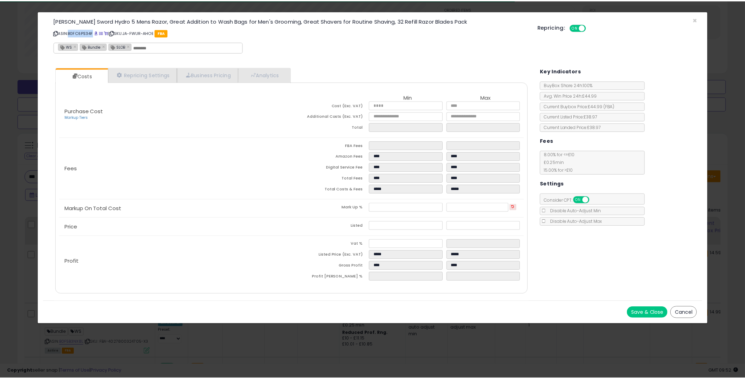
scroll to position [144, 415]
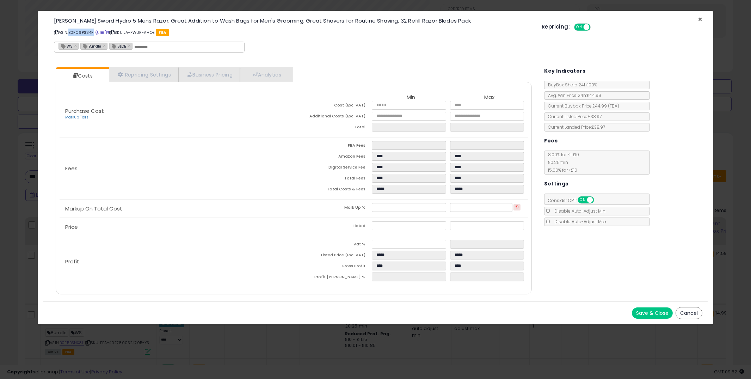
drag, startPoint x: 702, startPoint y: 18, endPoint x: 398, endPoint y: 194, distance: 351.3
click at [702, 17] on span "×" at bounding box center [700, 19] width 5 height 10
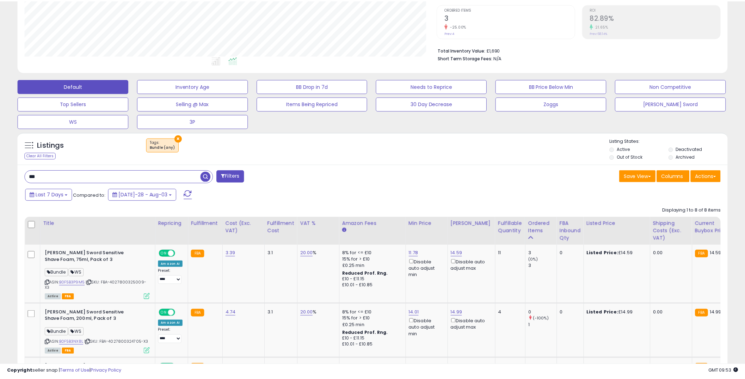
scroll to position [352209, 351942]
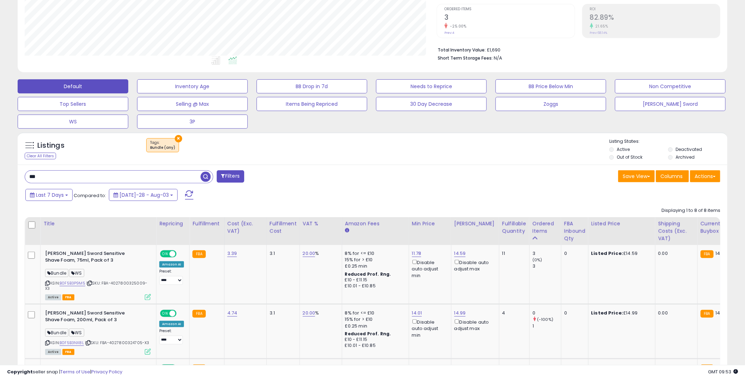
click at [92, 180] on input "**" at bounding box center [112, 177] width 175 height 12
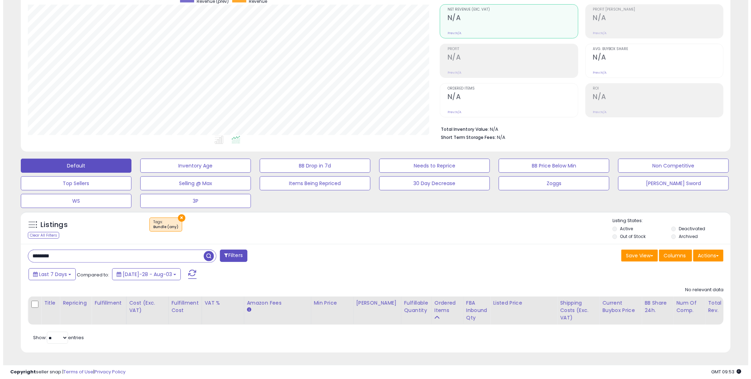
scroll to position [144, 412]
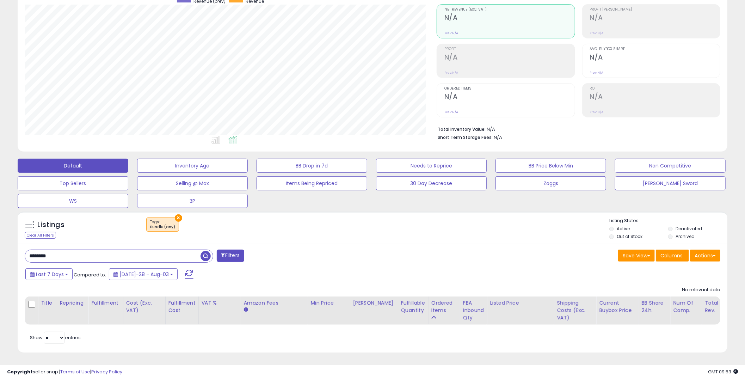
click at [177, 214] on button "×" at bounding box center [178, 217] width 7 height 7
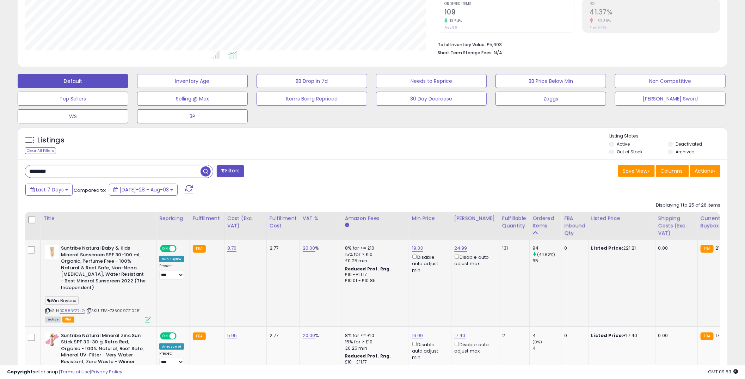
drag, startPoint x: 86, startPoint y: 312, endPoint x: 61, endPoint y: 312, distance: 25.4
click at [61, 312] on div "ASIN: B088BYZ7LQ | SKU: FBA-7350097210251 Active FBA" at bounding box center [98, 283] width 106 height 77
copy div "B088BYZ7LQ |"
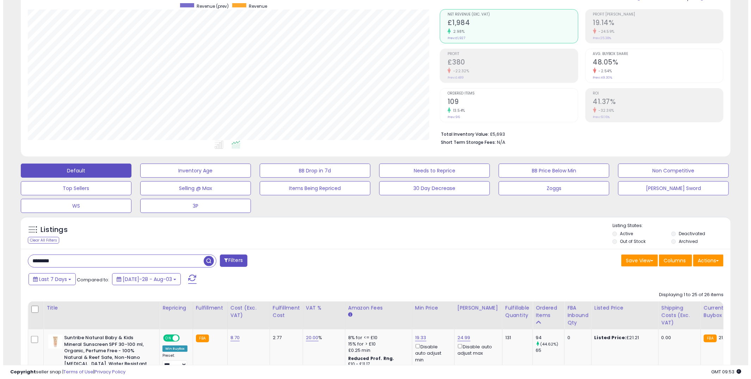
scroll to position [43, 0]
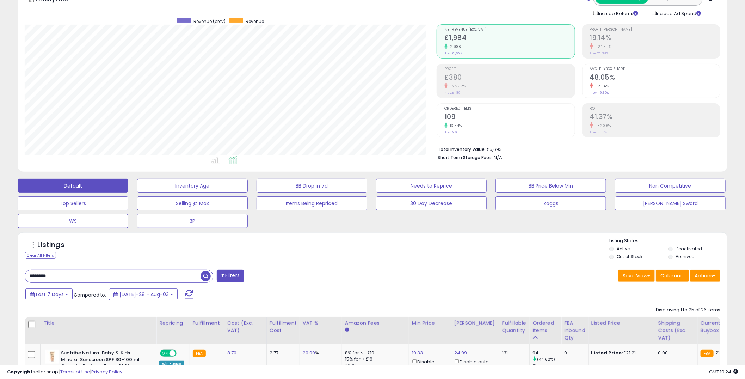
click at [90, 273] on input "********" at bounding box center [112, 276] width 175 height 12
type input "*******"
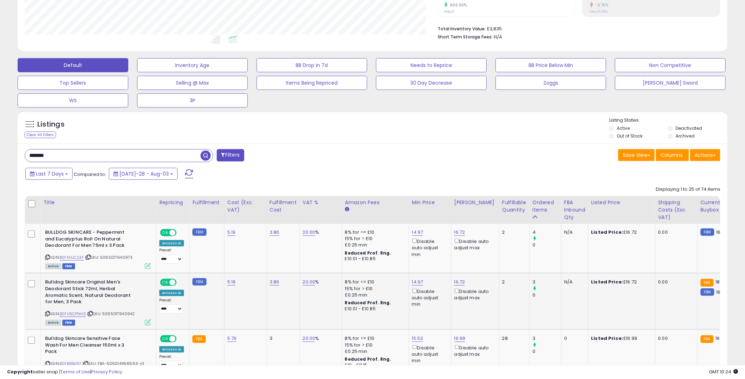
scroll to position [200, 0]
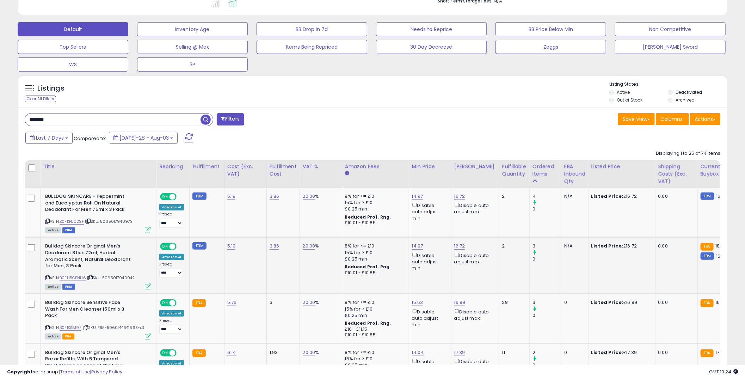
drag, startPoint x: 267, startPoint y: 259, endPoint x: 178, endPoint y: 258, distance: 88.4
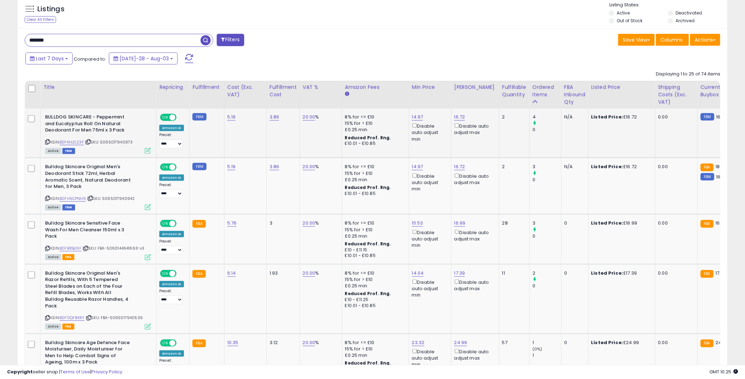
scroll to position [357, 0]
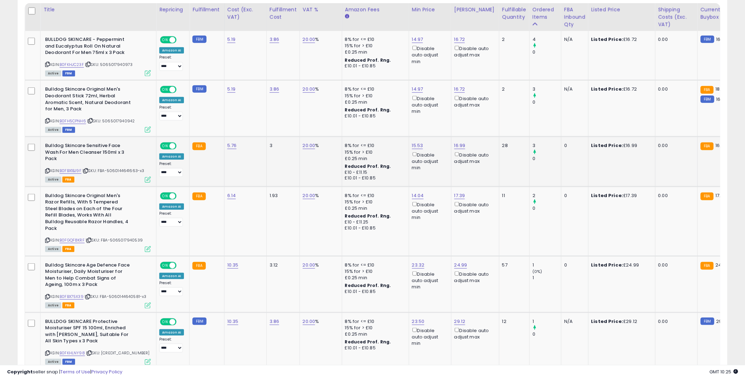
drag, startPoint x: 548, startPoint y: 162, endPoint x: 512, endPoint y: 162, distance: 36.3
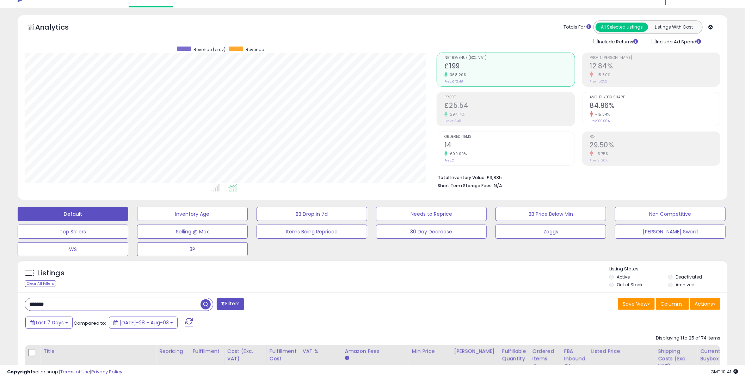
scroll to position [0, 0]
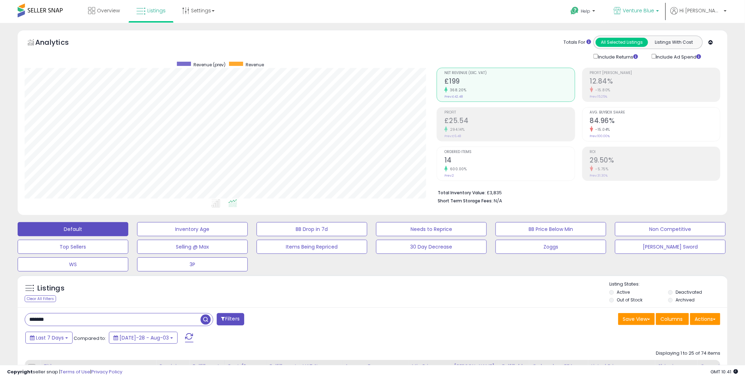
drag, startPoint x: 663, startPoint y: 15, endPoint x: 646, endPoint y: 100, distance: 86.3
click at [659, 15] on p "Venture Blue" at bounding box center [635, 11] width 45 height 9
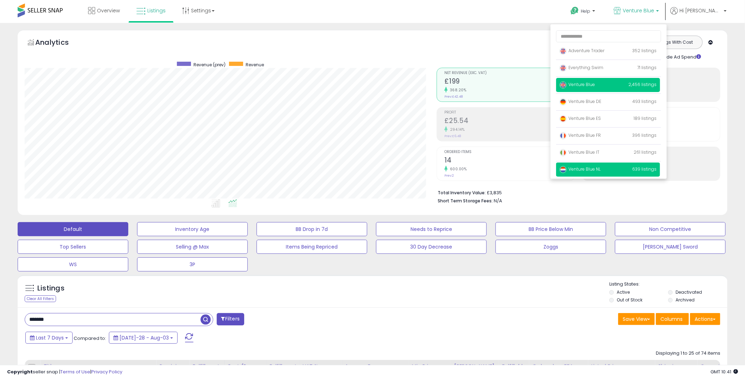
click at [625, 166] on p "Venture Blue NL 639 listings" at bounding box center [608, 169] width 104 height 14
click at [600, 169] on span "Venture Blue NL" at bounding box center [580, 169] width 41 height 6
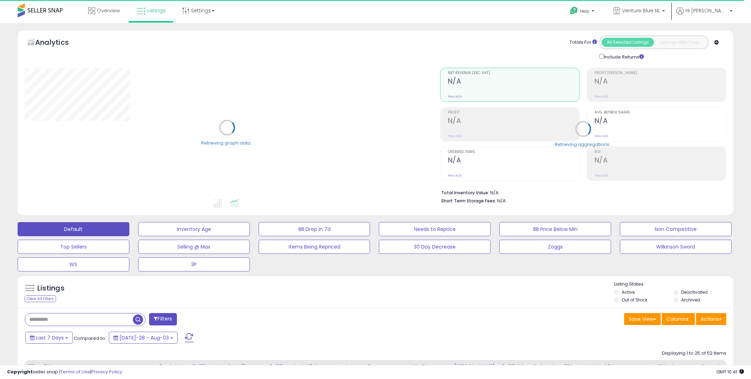
type input "*******"
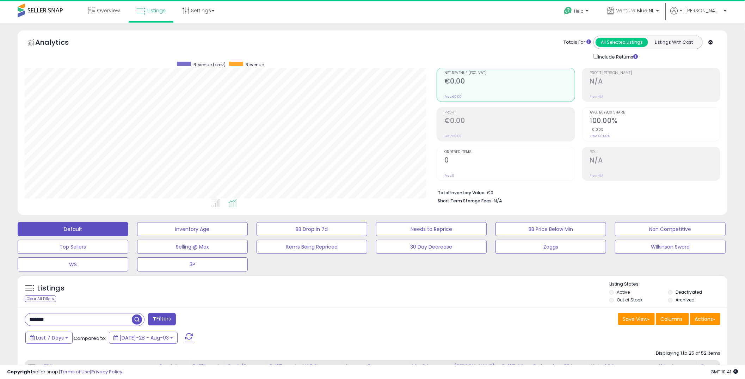
click at [316, 299] on div "Listings Clear All Filters Listing States:" at bounding box center [373, 293] width 710 height 24
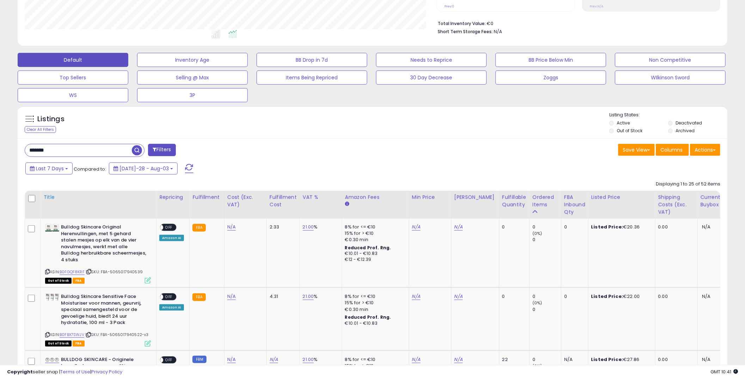
scroll to position [183, 0]
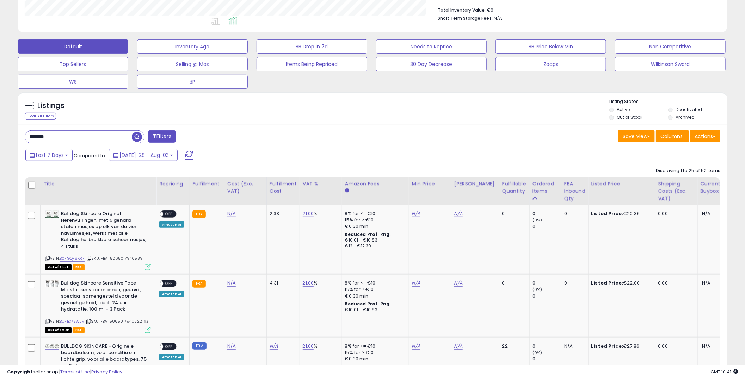
click at [52, 140] on input "*******" at bounding box center [78, 137] width 107 height 12
click at [51, 142] on input "*******" at bounding box center [78, 137] width 107 height 12
click at [51, 143] on input "*******" at bounding box center [78, 137] width 107 height 12
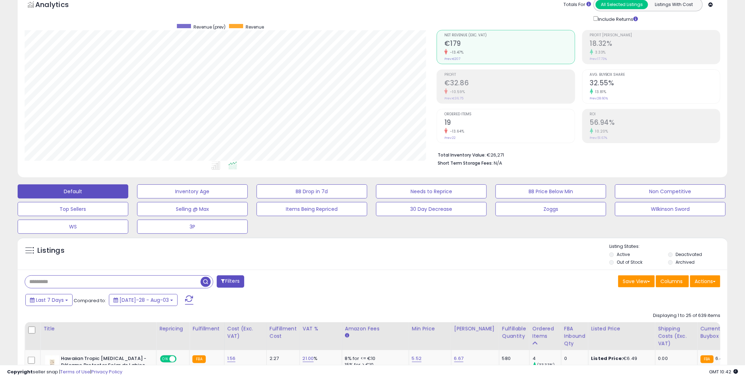
scroll to position [0, 0]
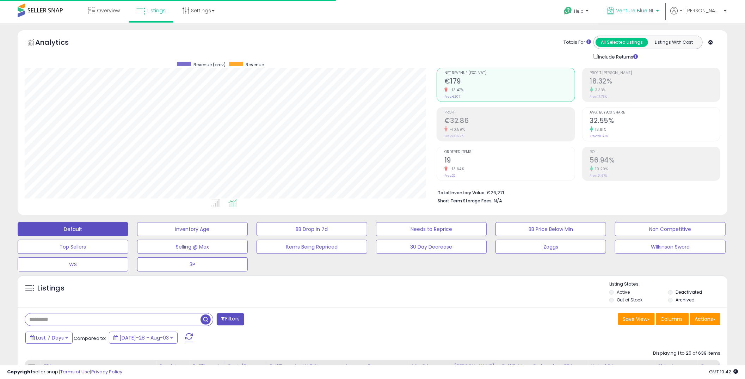
click at [654, 11] on span "Venture Blue NL" at bounding box center [635, 10] width 38 height 7
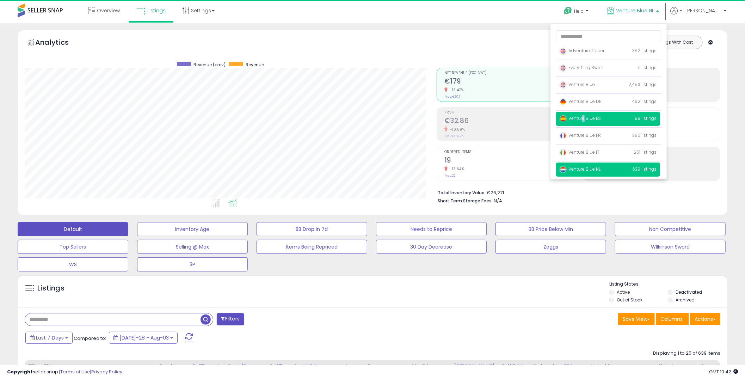
click at [601, 117] on span "Venture Blue ES" at bounding box center [580, 118] width 41 height 6
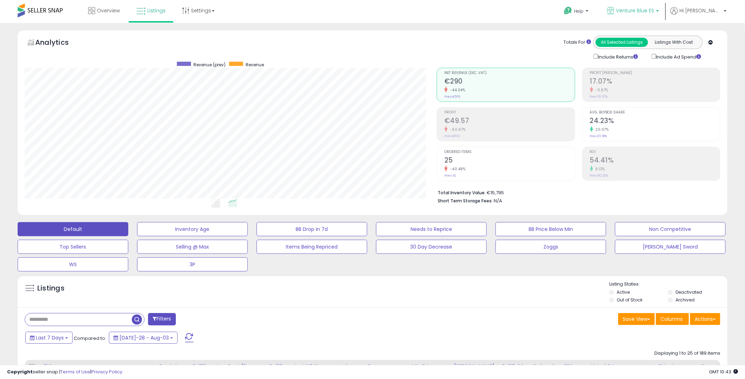
click at [643, 13] on span "Venture Blue ES" at bounding box center [635, 10] width 38 height 7
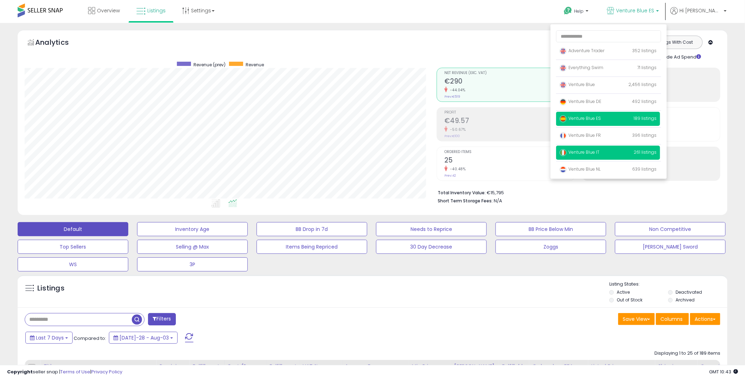
click at [599, 152] on span "Venture Blue IT" at bounding box center [580, 152] width 40 height 6
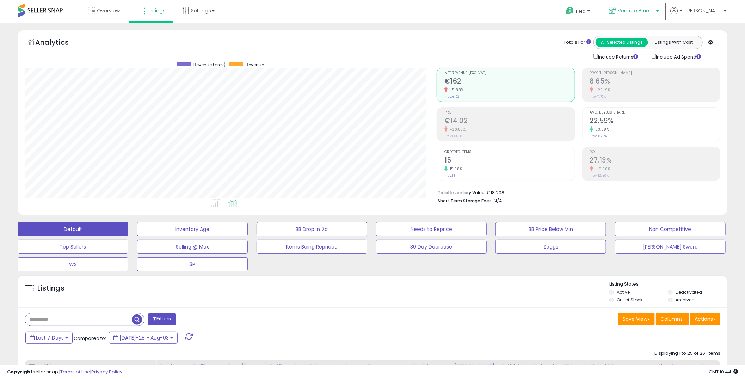
click at [654, 10] on span "Venture Blue IT" at bounding box center [636, 10] width 36 height 7
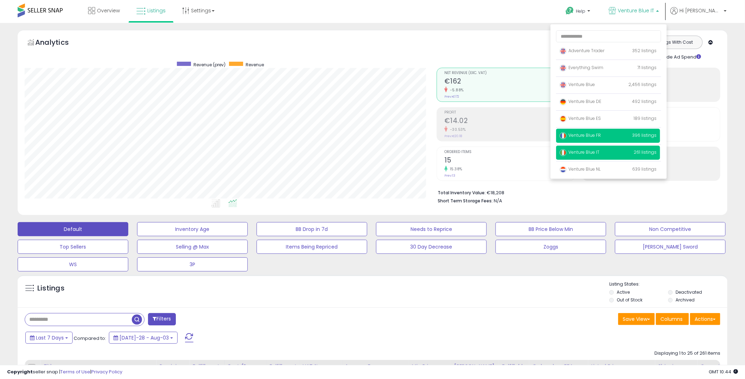
click at [601, 137] on span "Venture Blue FR" at bounding box center [580, 135] width 41 height 6
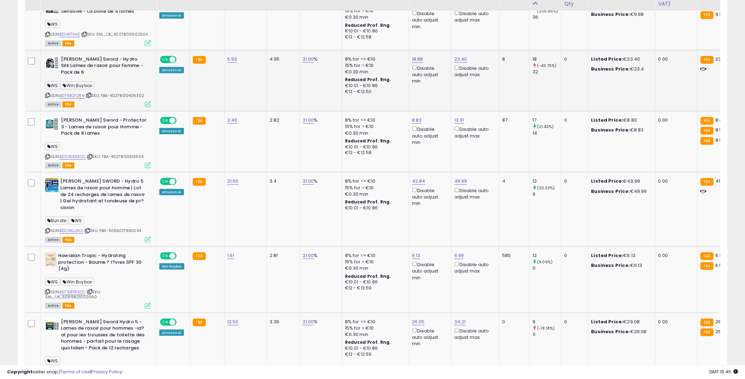
scroll to position [287, 0]
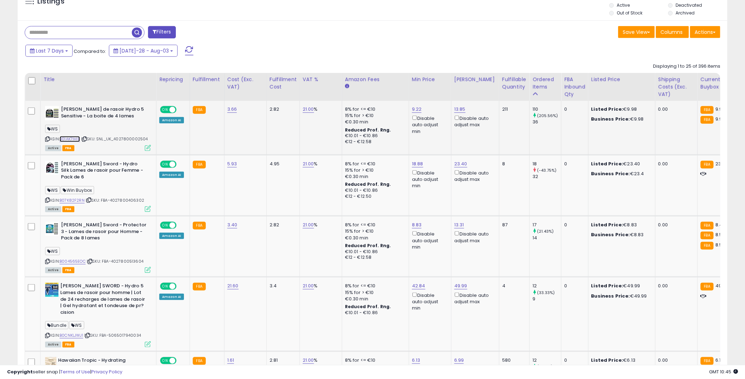
click at [74, 138] on link "B01AK7IHIE" at bounding box center [70, 139] width 20 height 6
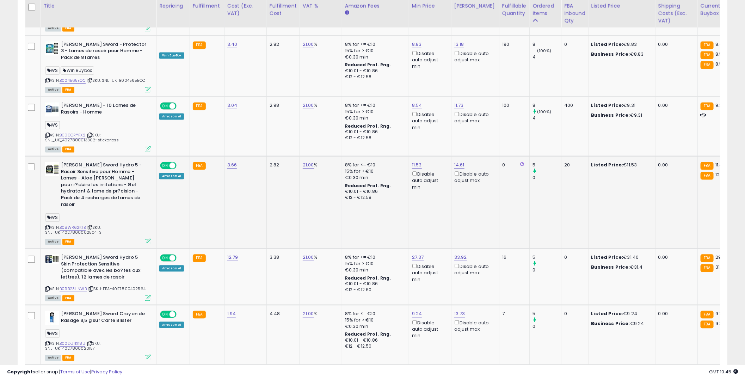
scroll to position [809, 0]
click at [81, 286] on link "B09B23HNWB" at bounding box center [73, 289] width 27 height 6
drag, startPoint x: 87, startPoint y: 261, endPoint x: 61, endPoint y: 263, distance: 26.1
click at [61, 263] on div "ASIN: B09B23HNWB | SKU: FBA-4027800402564 Active FBA" at bounding box center [98, 277] width 106 height 46
copy link "B09B23HNWB"
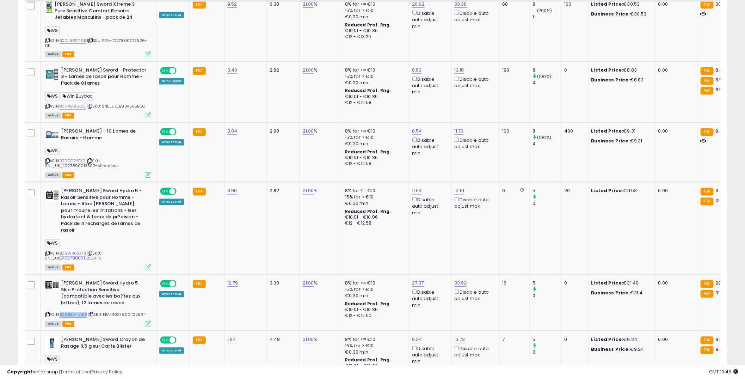
scroll to position [887, 0]
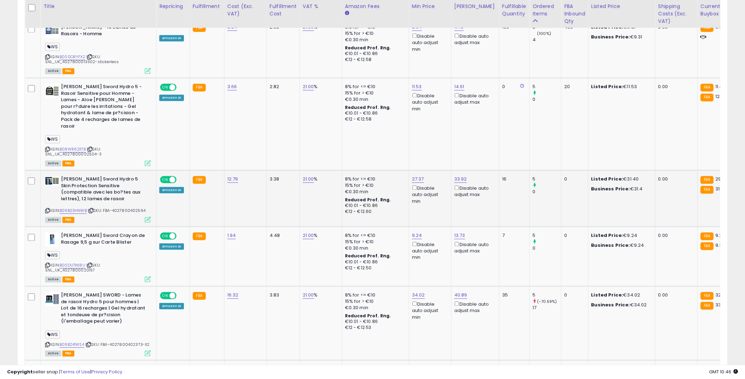
click at [272, 181] on td "3.38" at bounding box center [282, 198] width 33 height 56
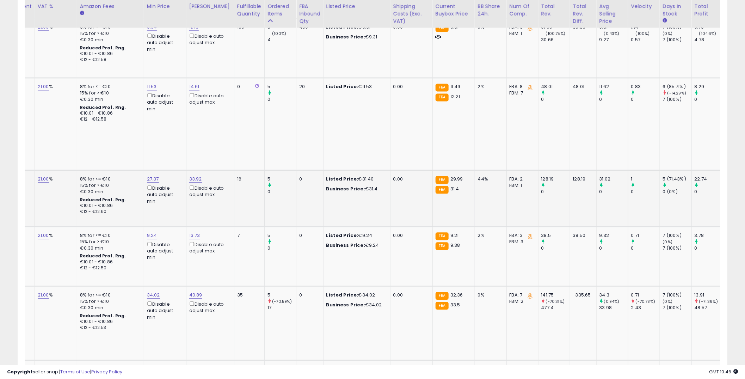
scroll to position [0, 412]
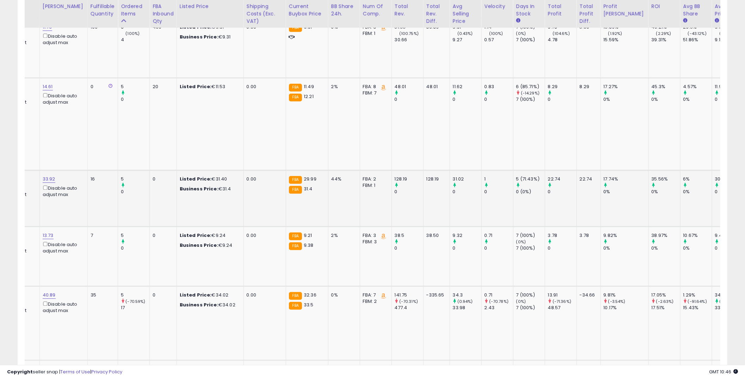
drag, startPoint x: 283, startPoint y: 183, endPoint x: 371, endPoint y: 183, distance: 88.1
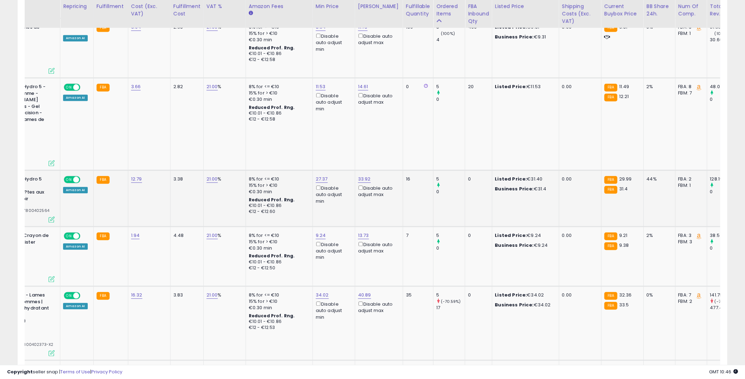
scroll to position [0, 0]
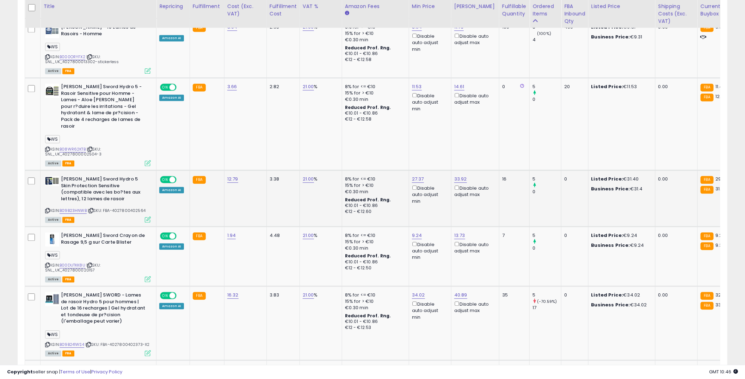
drag, startPoint x: 524, startPoint y: 164, endPoint x: 318, endPoint y: 175, distance: 205.8
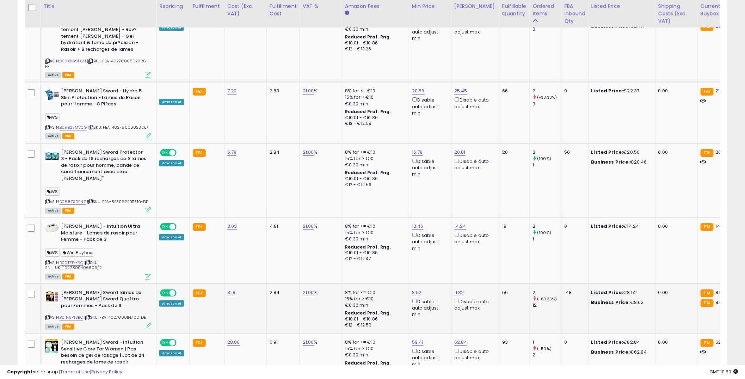
scroll to position [1664, 0]
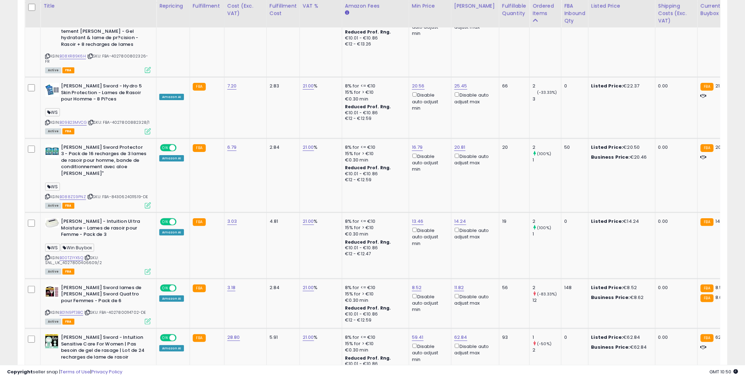
drag, startPoint x: 652, startPoint y: 333, endPoint x: 502, endPoint y: 367, distance: 154.3
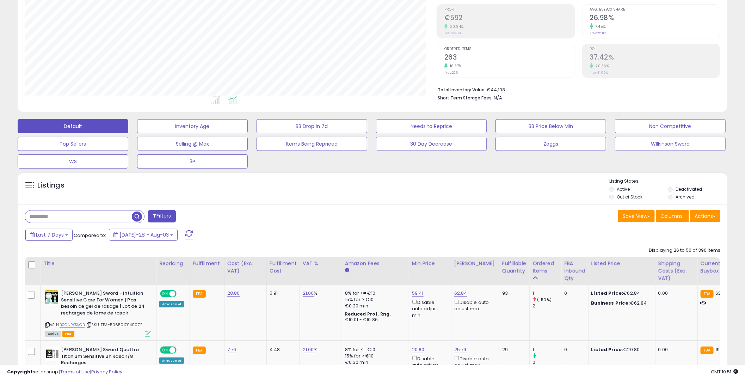
scroll to position [0, 0]
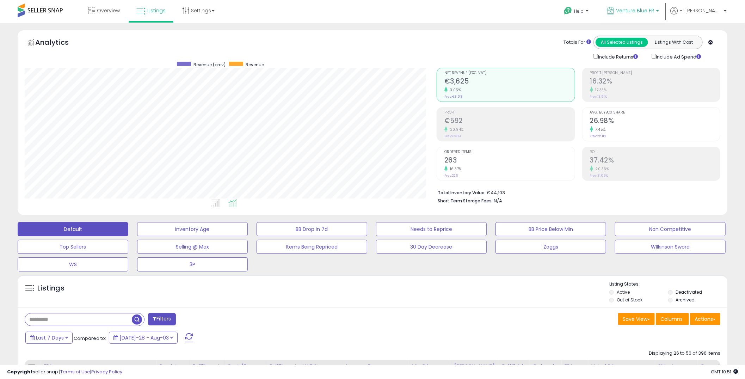
click at [659, 9] on p "Venture Blue FR" at bounding box center [633, 11] width 52 height 9
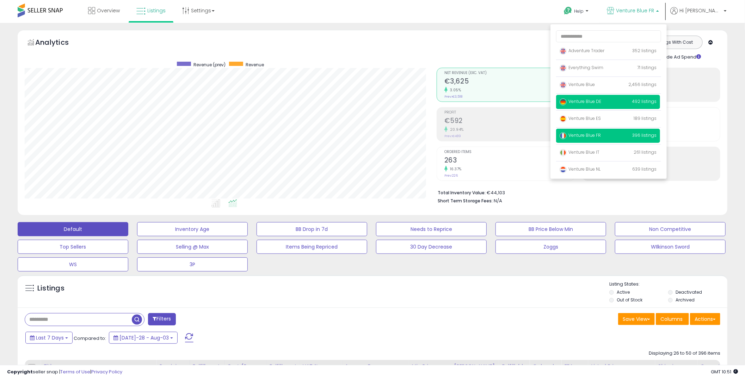
click at [631, 100] on p "Venture Blue DE 492 listings" at bounding box center [608, 102] width 104 height 14
click at [601, 101] on span "Venture Blue DE" at bounding box center [581, 101] width 42 height 6
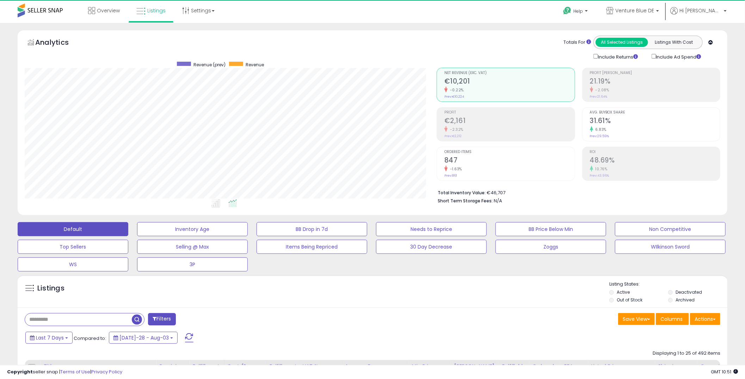
scroll to position [144, 412]
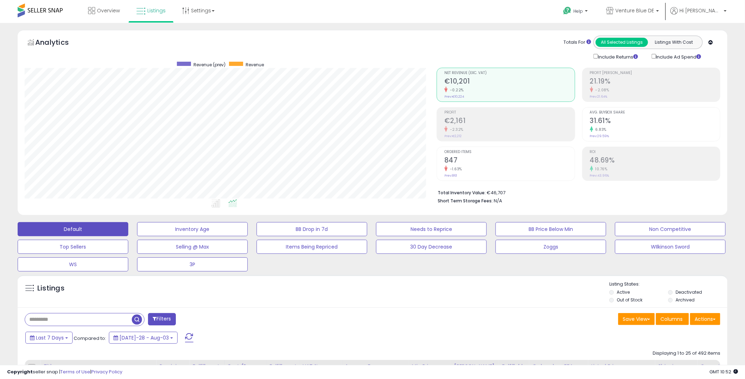
click at [333, 300] on div "Listings" at bounding box center [373, 293] width 710 height 24
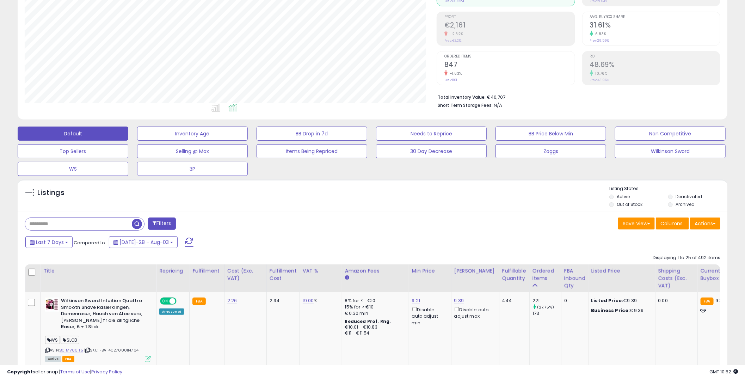
scroll to position [52, 0]
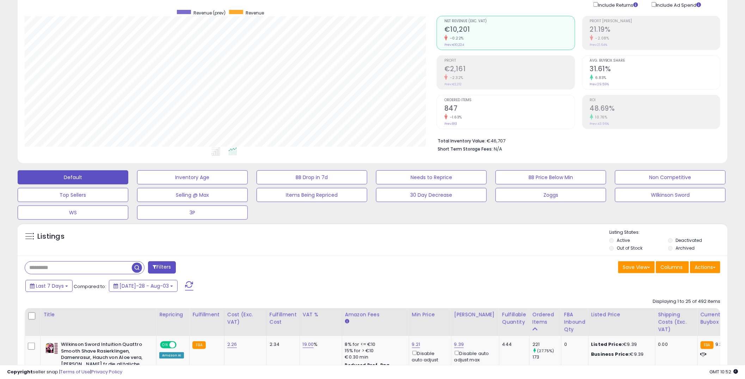
click at [504, 245] on div "Listings" at bounding box center [373, 241] width 710 height 24
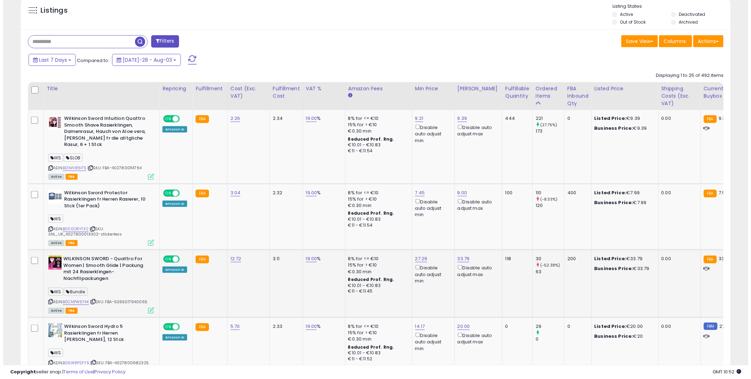
scroll to position [313, 0]
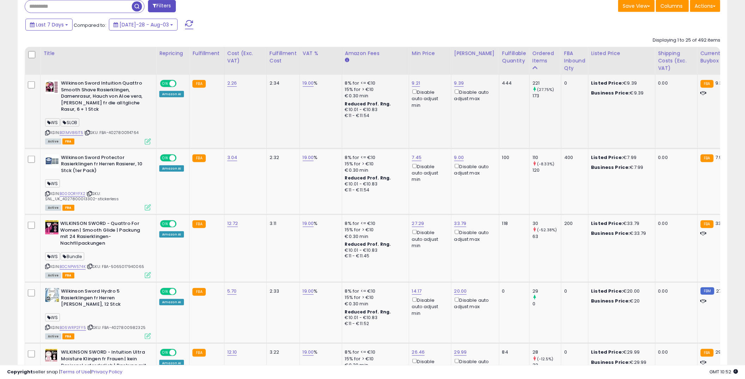
click at [147, 140] on icon at bounding box center [148, 141] width 6 height 6
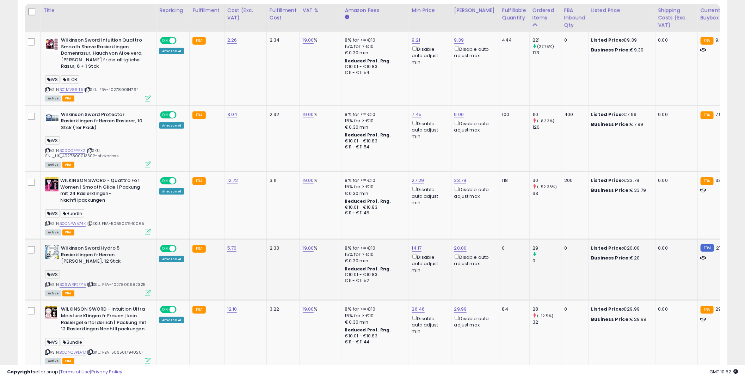
scroll to position [365, 0]
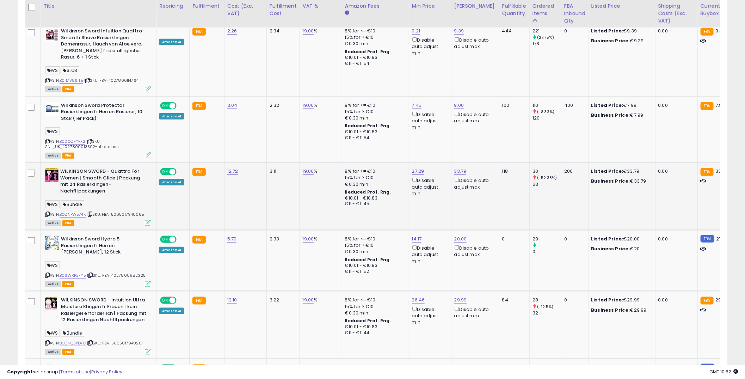
drag, startPoint x: 254, startPoint y: 191, endPoint x: 267, endPoint y: 193, distance: 12.9
click at [257, 191] on td "12.72" at bounding box center [245, 196] width 42 height 68
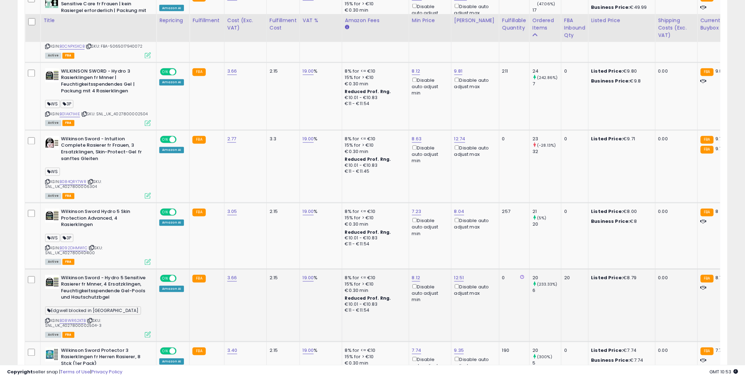
scroll to position [835, 0]
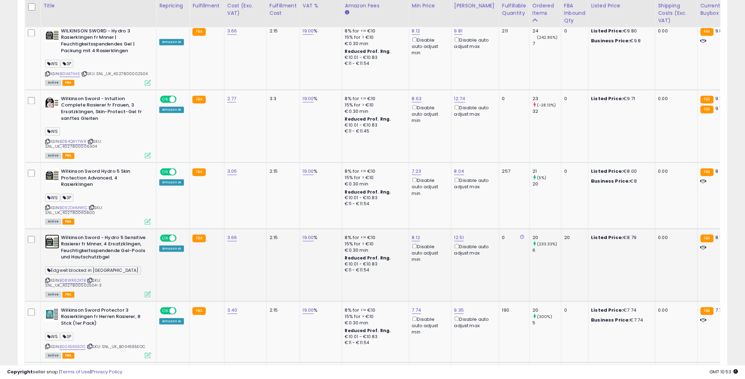
click at [48, 235] on img at bounding box center [52, 242] width 14 height 14
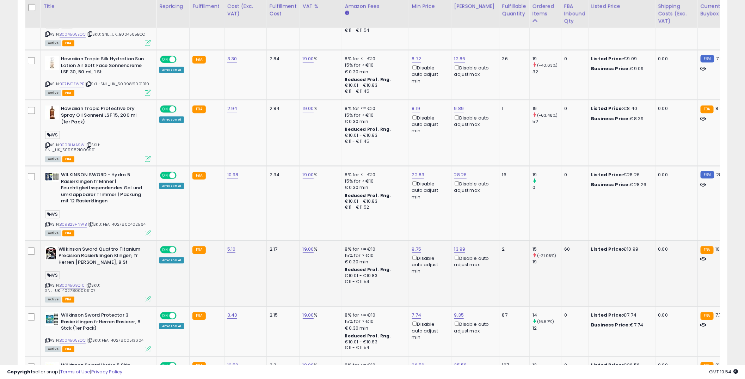
scroll to position [1148, 0]
click at [251, 201] on td "10.98" at bounding box center [245, 203] width 42 height 74
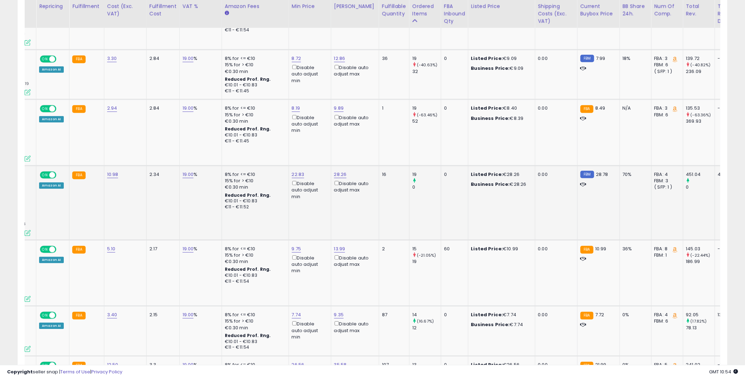
scroll to position [0, 415]
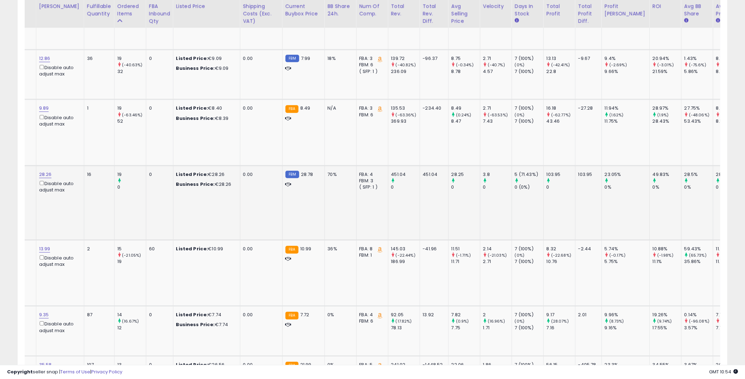
drag, startPoint x: 195, startPoint y: 205, endPoint x: 368, endPoint y: 190, distance: 173.0
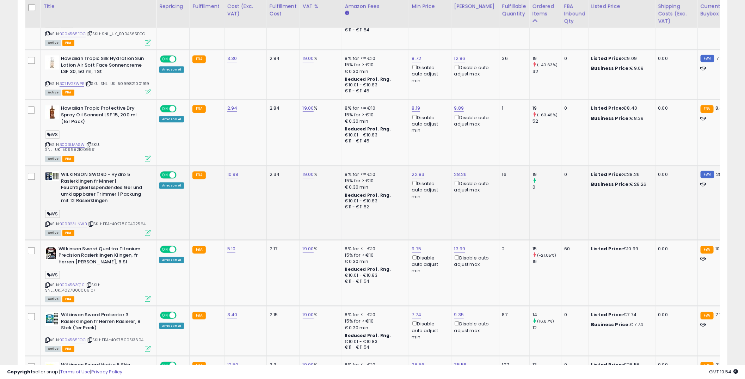
drag, startPoint x: 371, startPoint y: 189, endPoint x: 246, endPoint y: 192, distance: 125.5
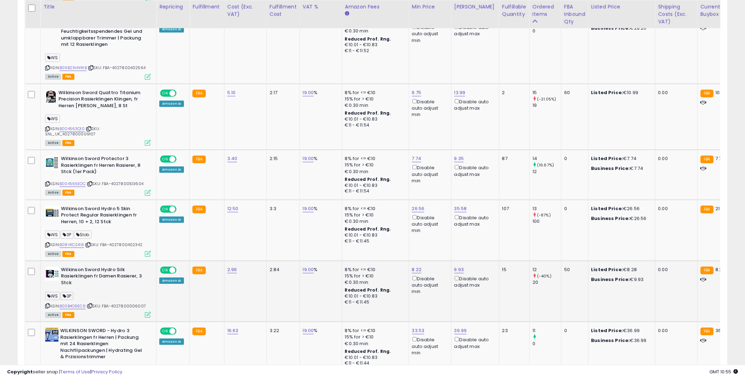
scroll to position [1305, 0]
click at [432, 335] on div "Disable auto adjust min" at bounding box center [429, 345] width 34 height 20
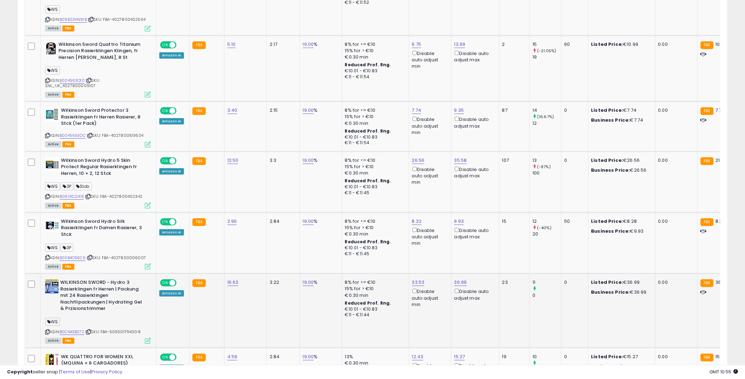
scroll to position [1357, 0]
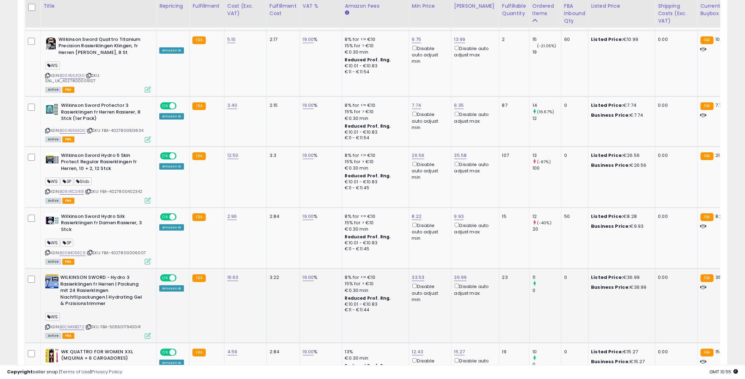
click at [239, 288] on td "16.63" at bounding box center [245, 305] width 42 height 74
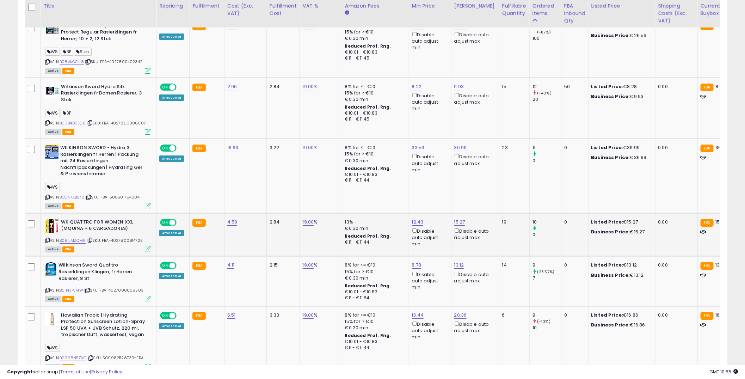
scroll to position [1488, 0]
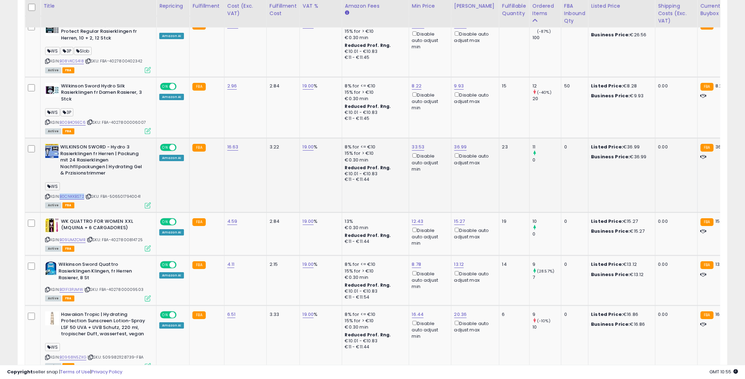
drag, startPoint x: 85, startPoint y: 175, endPoint x: 62, endPoint y: 177, distance: 23.7
click at [62, 177] on div "ASIN: B0CNKKBS72 | SKU: FBA-5065017940041 Active FBA" at bounding box center [98, 175] width 106 height 63
copy link "B0CNKKBS72"
click at [226, 159] on td "16.63" at bounding box center [245, 175] width 42 height 74
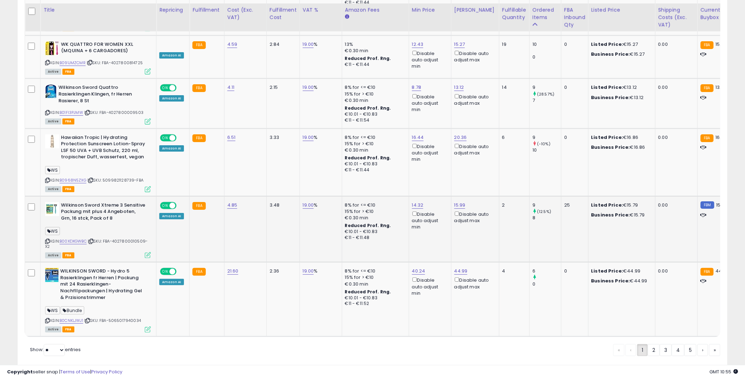
scroll to position [1668, 0]
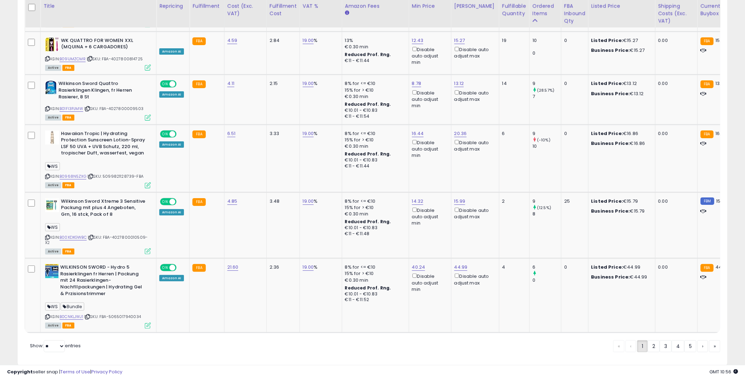
drag, startPoint x: 649, startPoint y: 327, endPoint x: 469, endPoint y: 289, distance: 183.9
click at [672, 340] on link "2" at bounding box center [678, 346] width 13 height 12
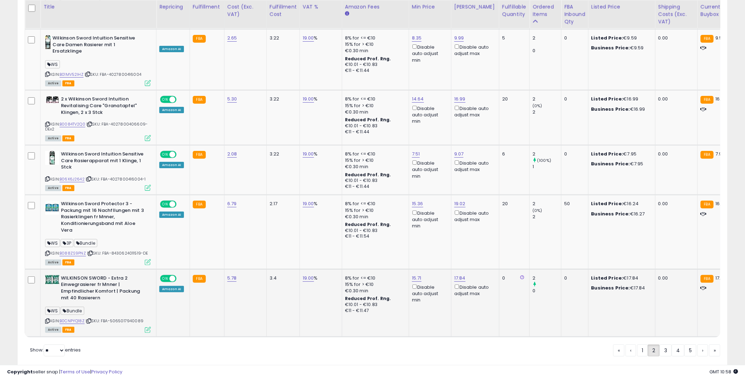
scroll to position [1654, 0]
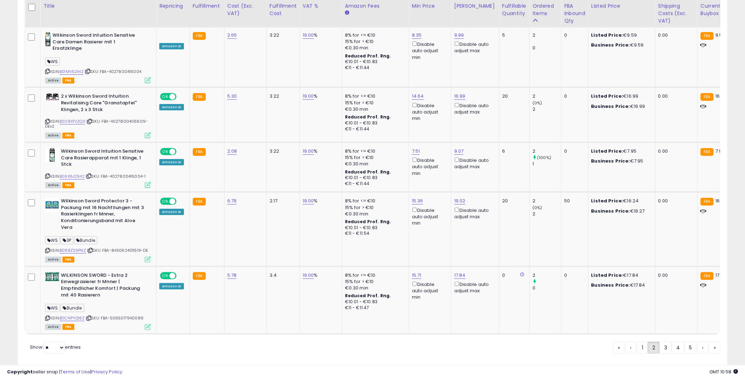
drag, startPoint x: 663, startPoint y: 328, endPoint x: 476, endPoint y: 260, distance: 198.7
click at [684, 341] on link "3" at bounding box center [690, 347] width 12 height 12
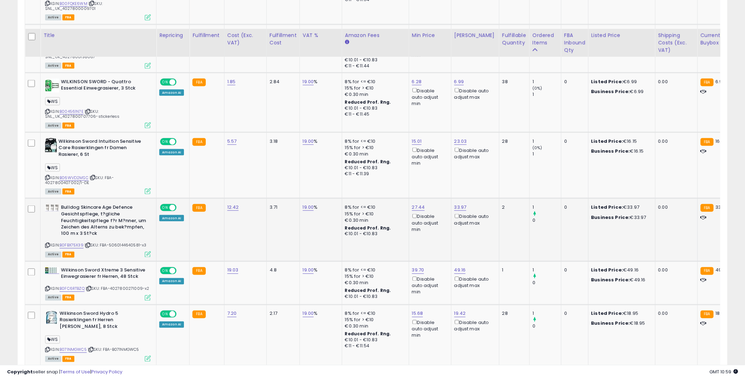
scroll to position [598, 0]
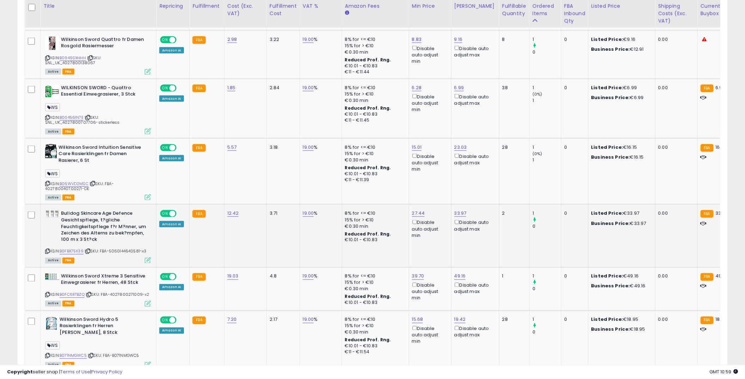
click at [252, 228] on td "12.42" at bounding box center [245, 235] width 42 height 63
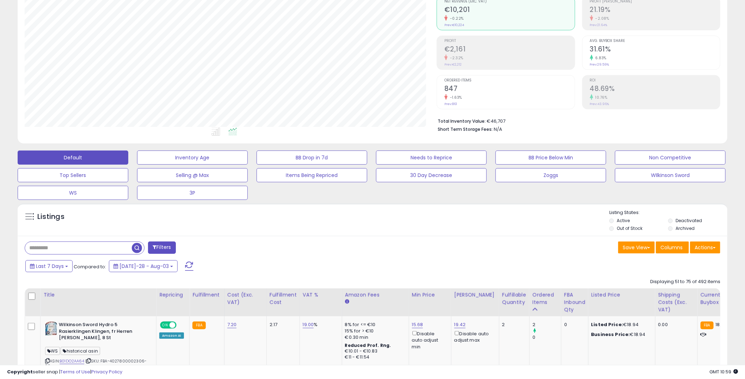
scroll to position [0, 0]
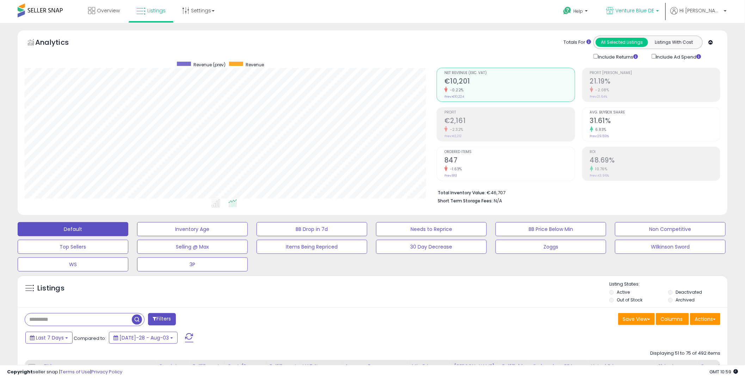
click at [654, 12] on span "Venture Blue DE" at bounding box center [634, 10] width 39 height 7
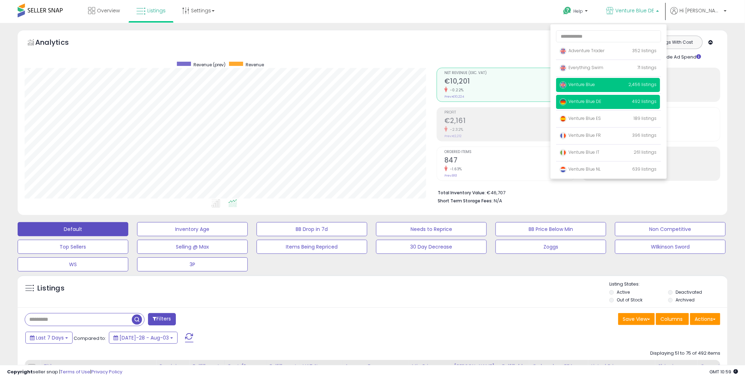
click at [595, 86] on span "Venture Blue" at bounding box center [577, 84] width 35 height 6
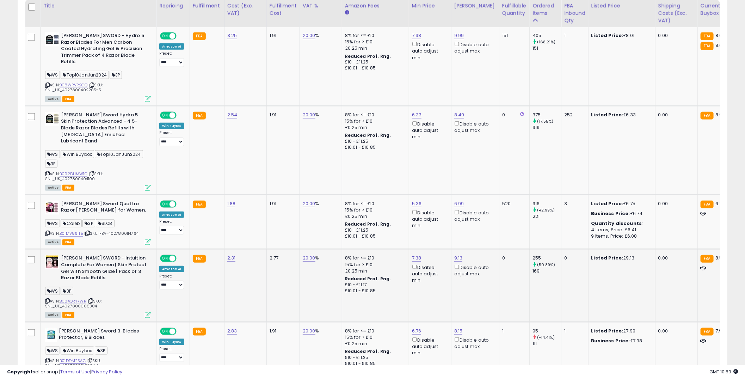
scroll to position [365, 0]
